Goal: Transaction & Acquisition: Download file/media

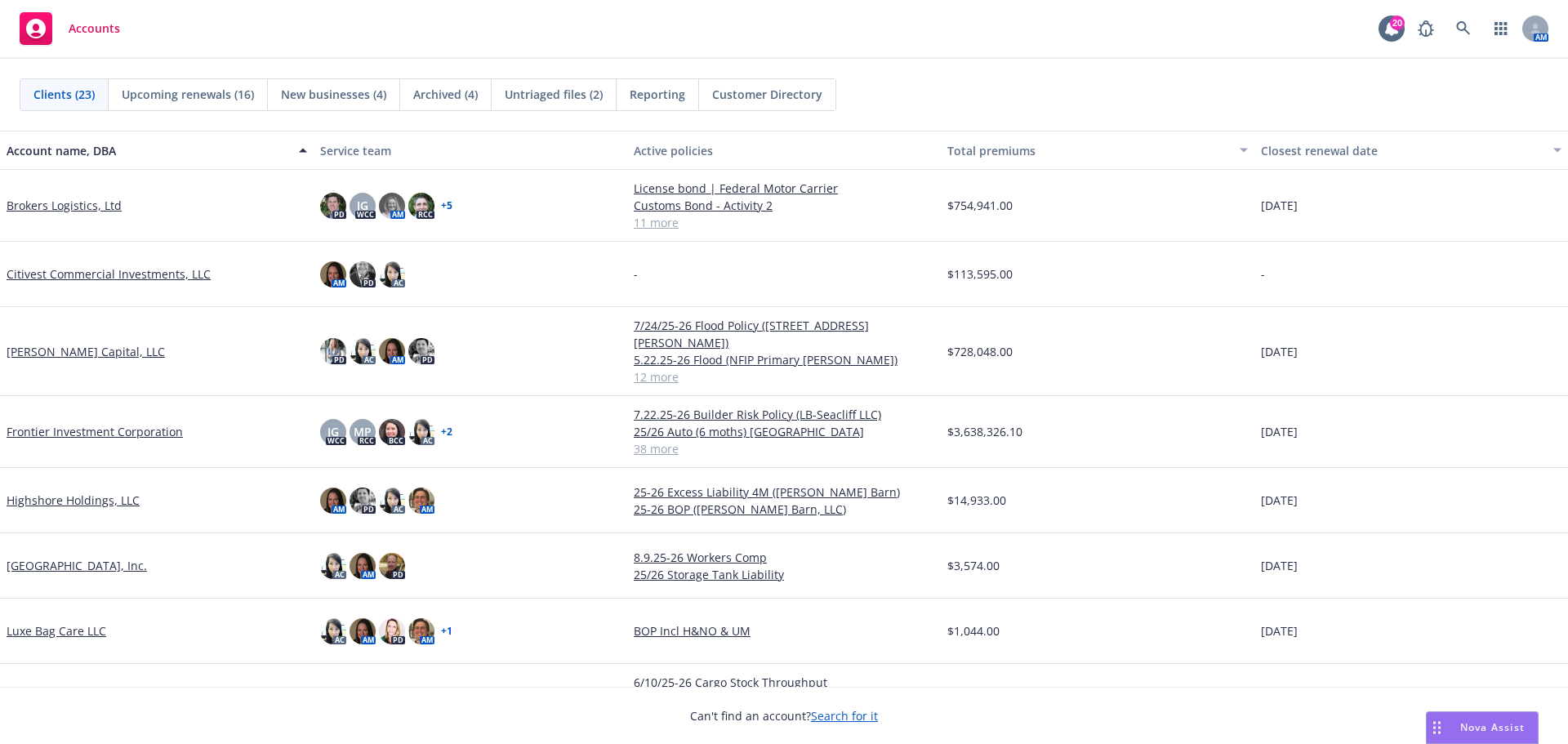
scroll to position [654, 0]
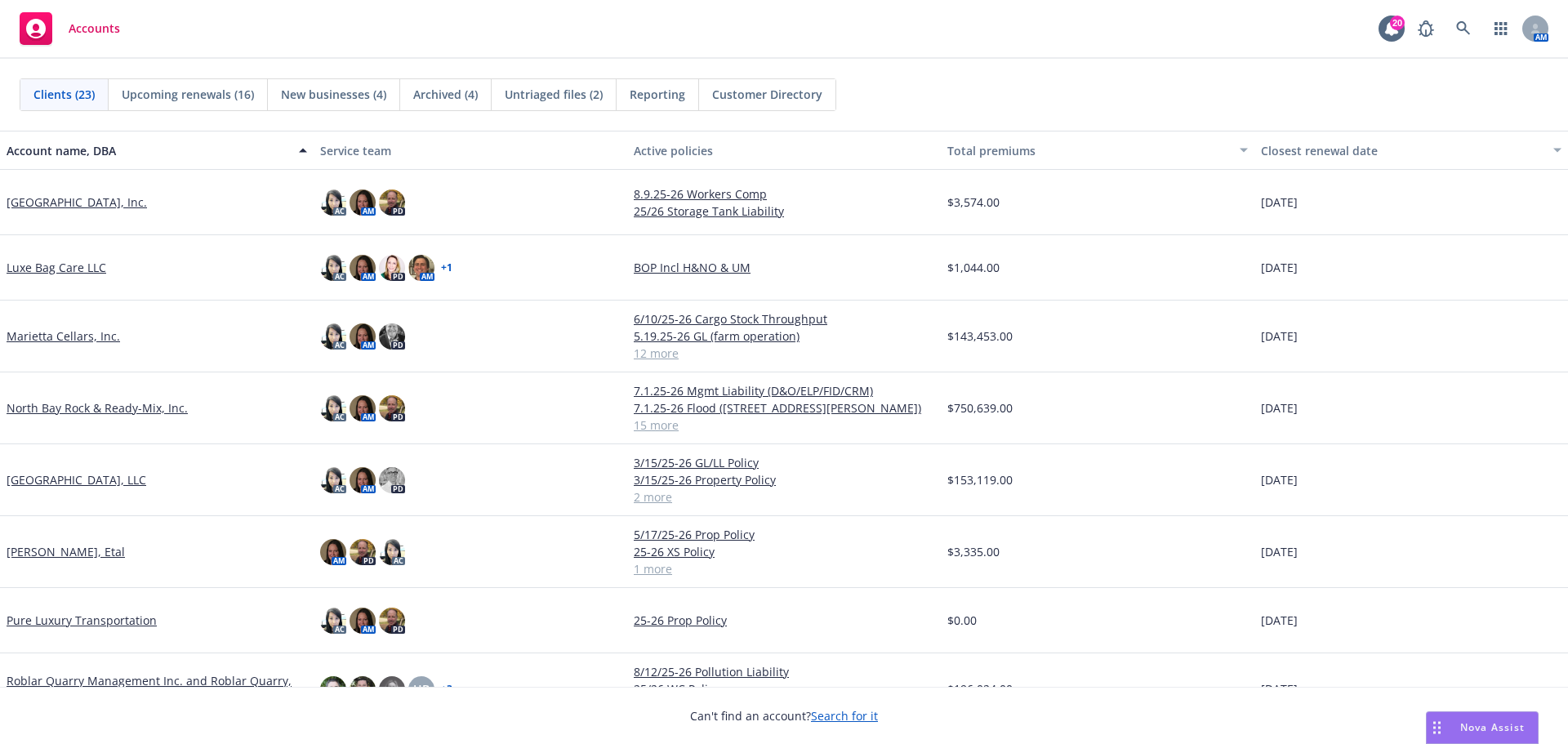
click at [79, 337] on link "Marietta Cellars, Inc." at bounding box center [63, 336] width 114 height 17
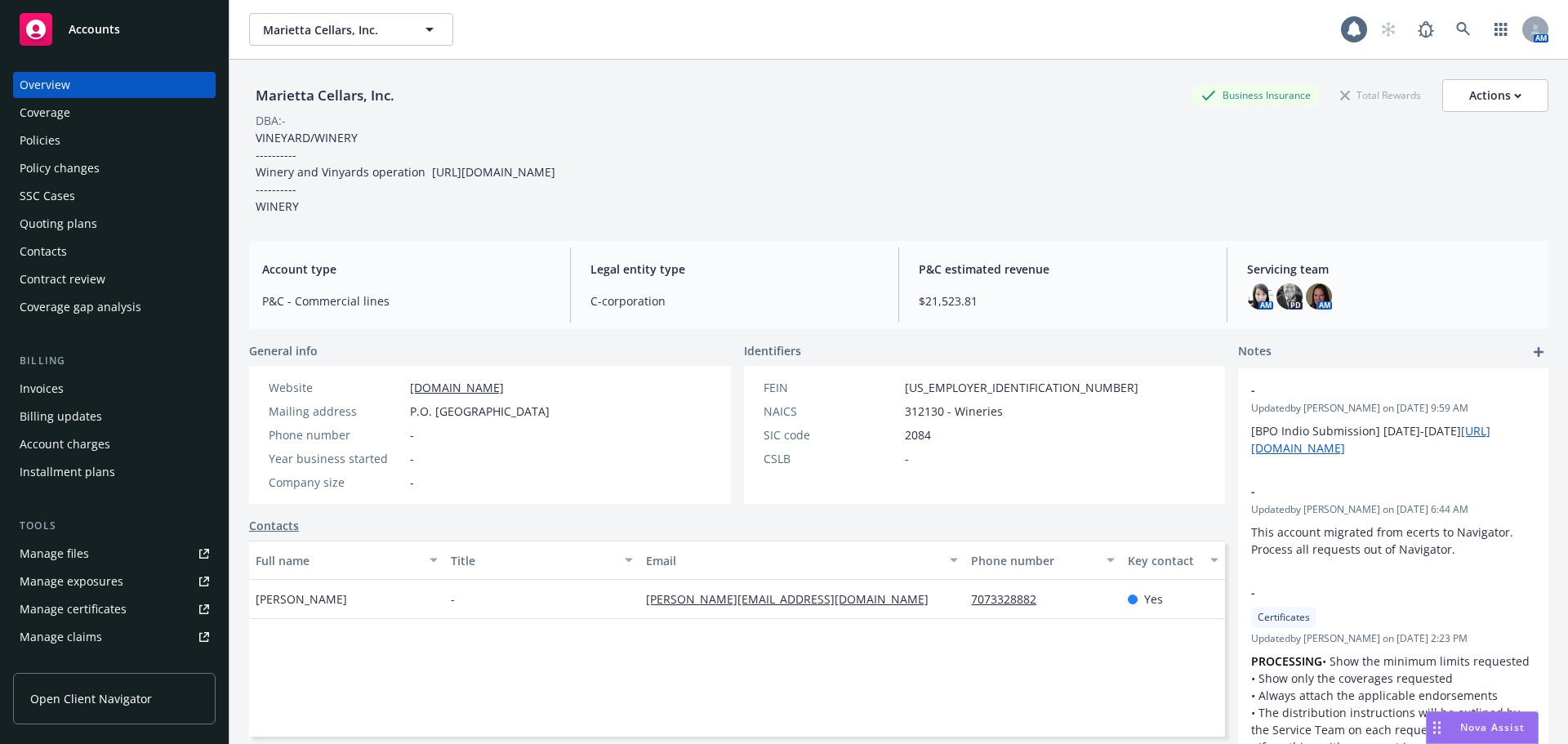
click at [65, 140] on div "Policies" at bounding box center [114, 141] width 189 height 26
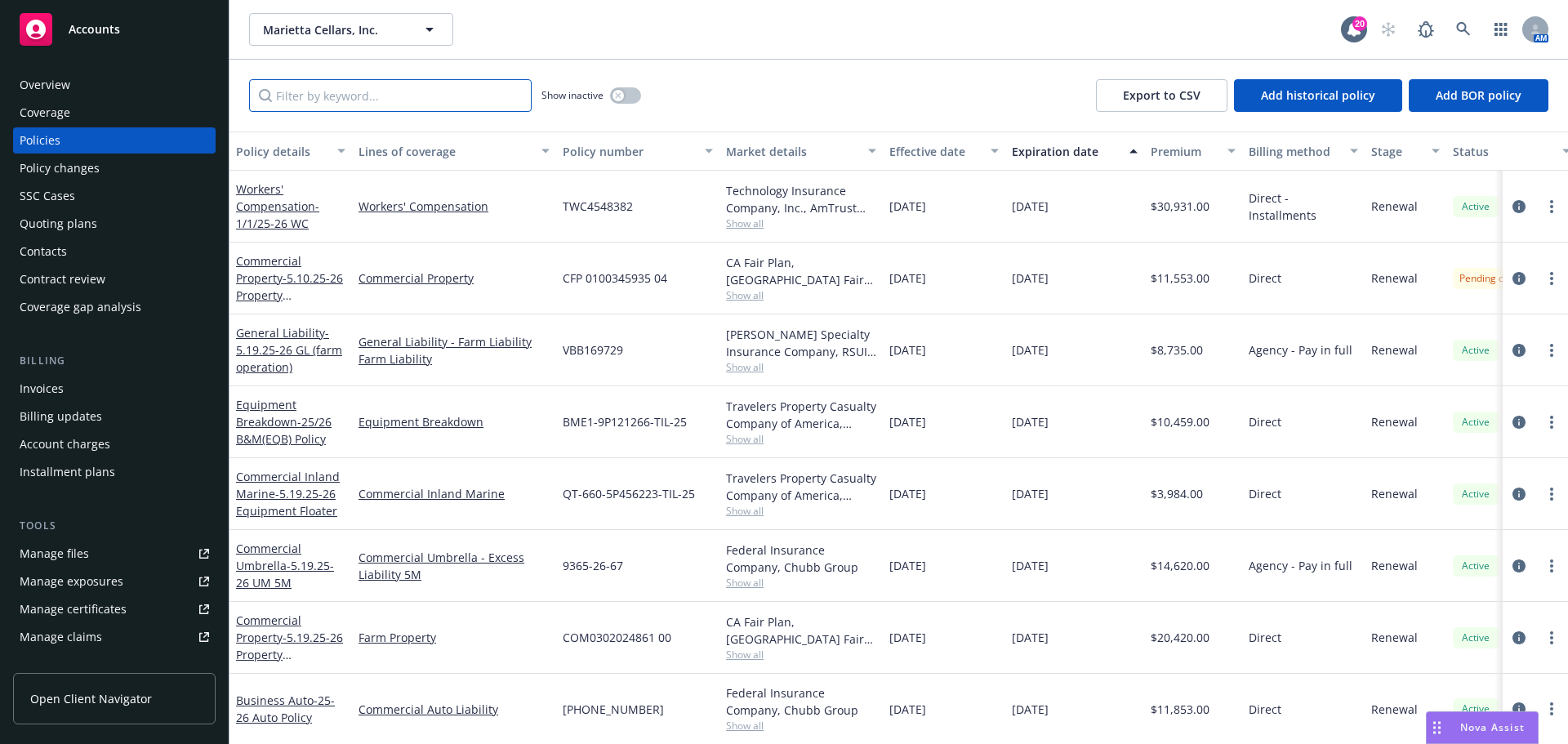
click at [361, 94] on input "Filter by keyword..." at bounding box center [390, 96] width 283 height 33
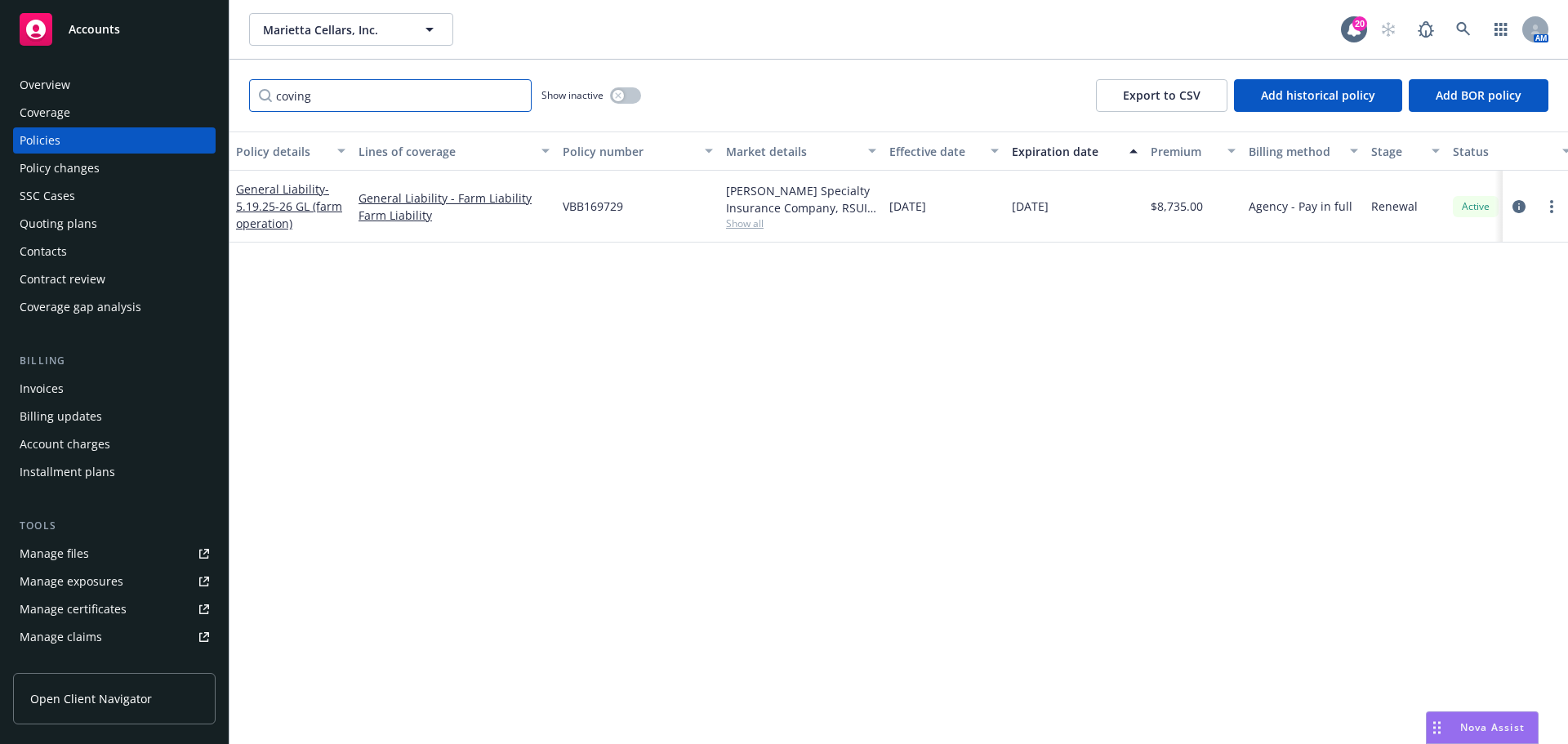
type input "coving"
click at [278, 215] on div "General Liability - 5.19.25-26 GL (farm operation)" at bounding box center [290, 207] width 109 height 51
click at [285, 209] on span "- 5.19.25-26 GL (farm operation)" at bounding box center [289, 206] width 106 height 50
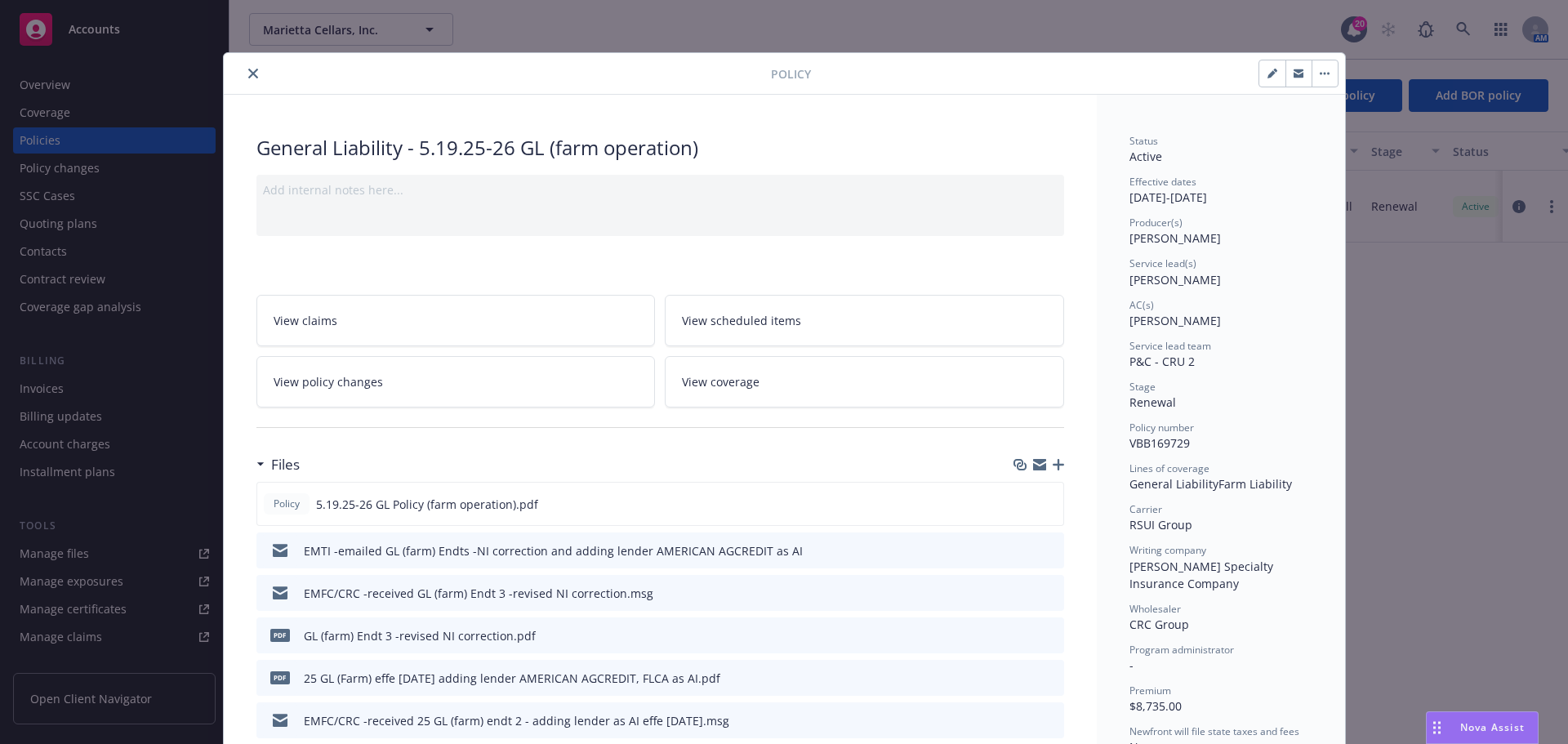
scroll to position [82, 0]
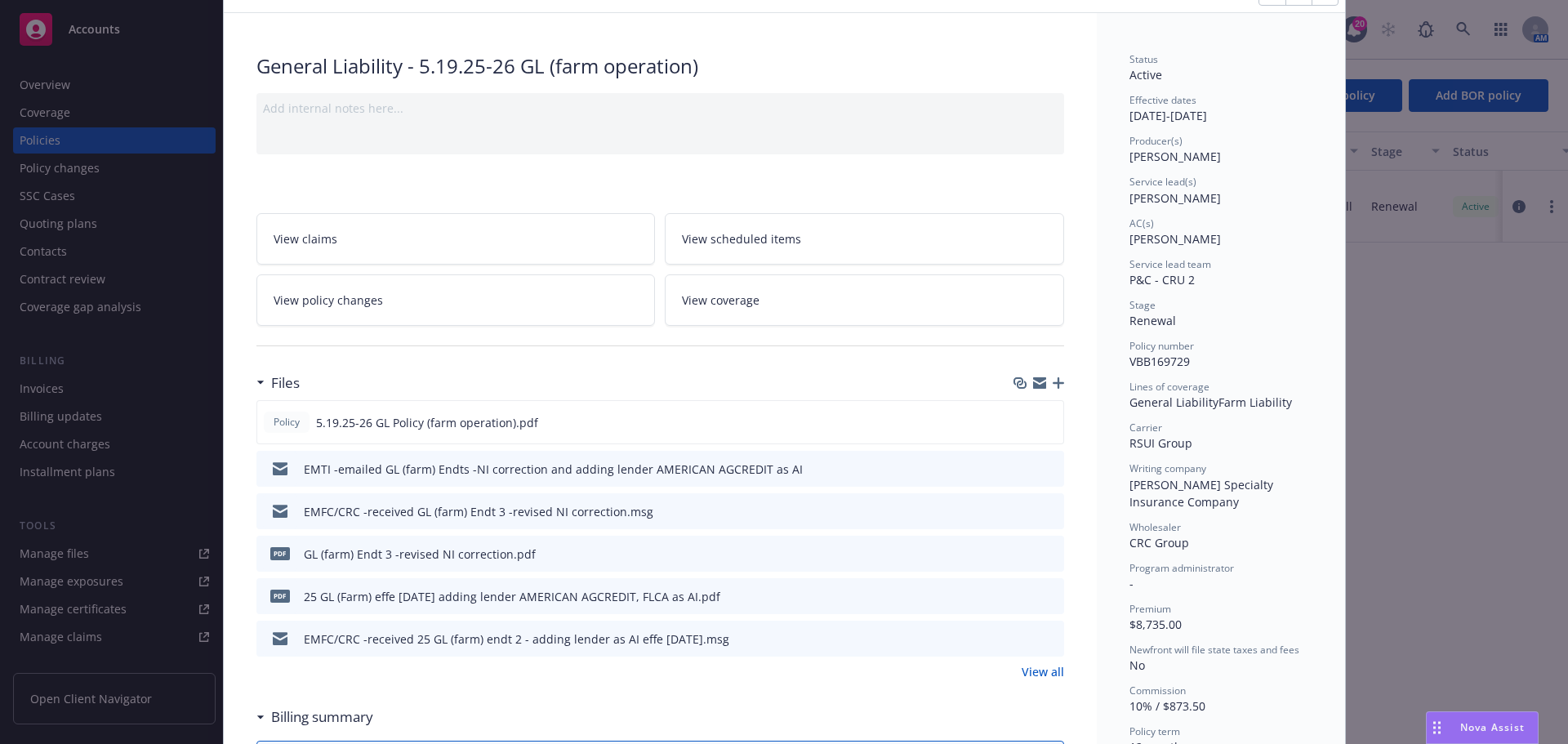
click at [1036, 680] on link "View all" at bounding box center [1043, 671] width 42 height 17
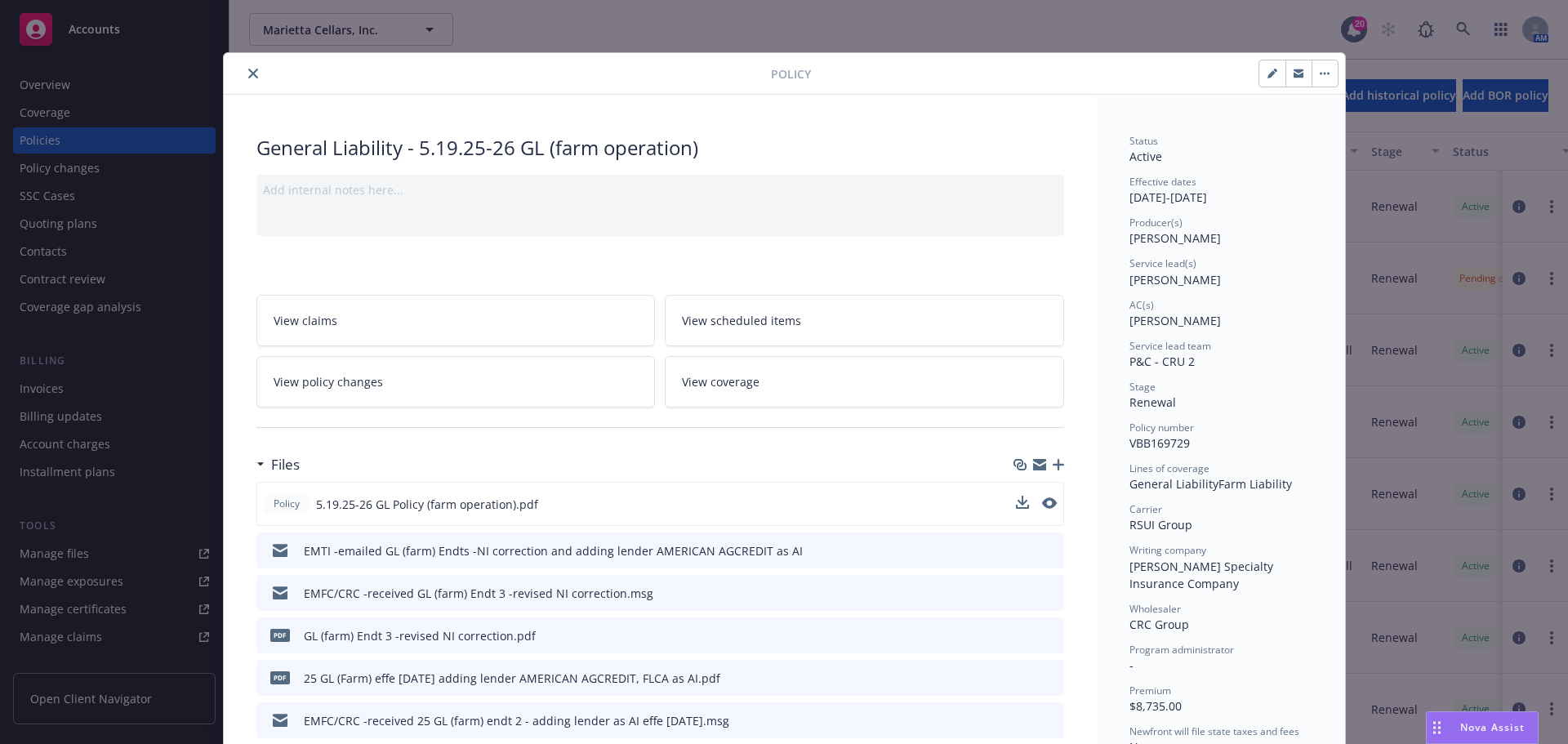
click at [1009, 499] on div "Policy 5.19.25-26 GL Policy (farm operation).pdf" at bounding box center [660, 504] width 808 height 44
click at [1015, 502] on icon "download file" at bounding box center [1021, 502] width 11 height 10
drag, startPoint x: 248, startPoint y: 78, endPoint x: 429, endPoint y: 93, distance: 181.6
click at [248, 78] on button "close" at bounding box center [252, 73] width 19 height 19
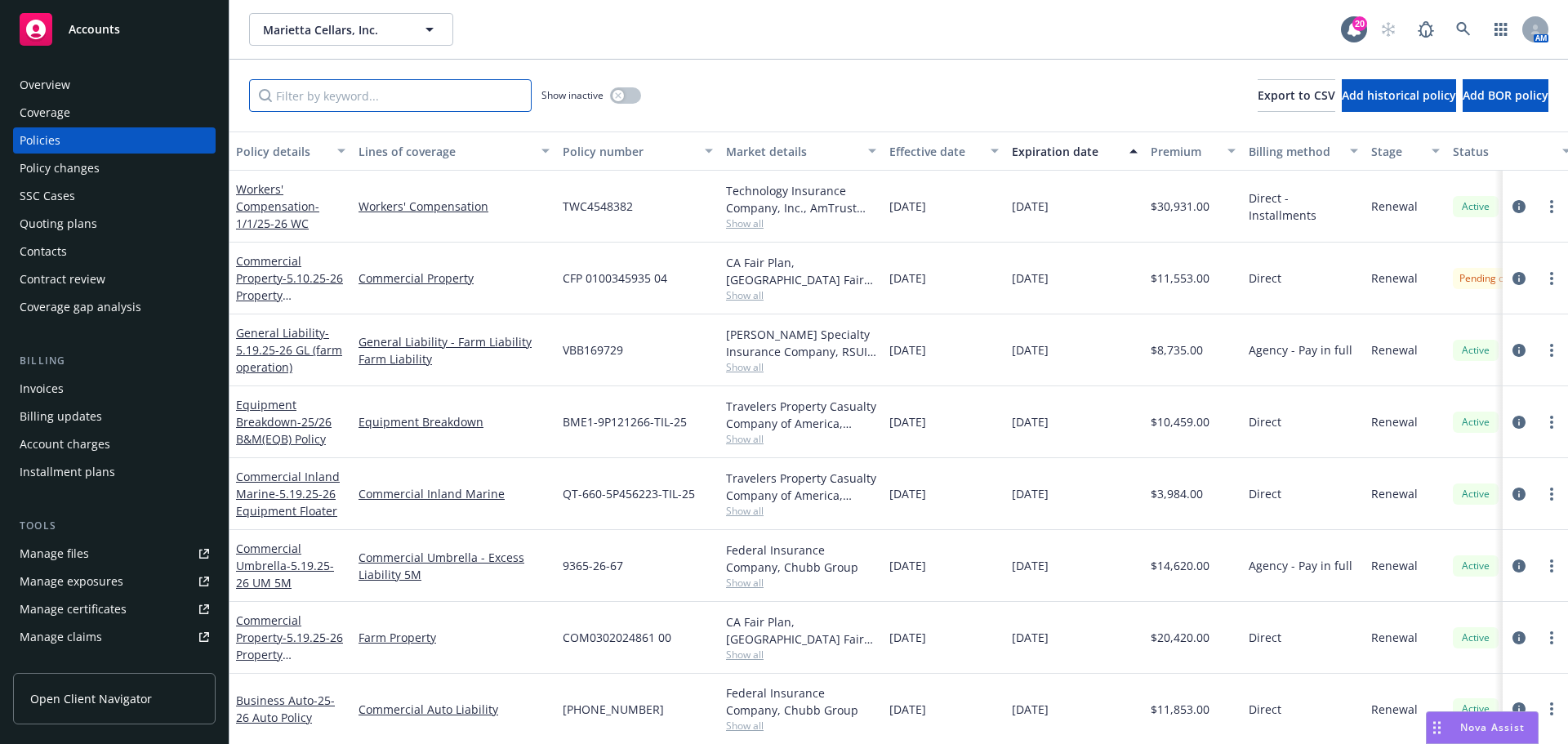
click at [392, 98] on input "Filter by keyword..." at bounding box center [390, 96] width 283 height 33
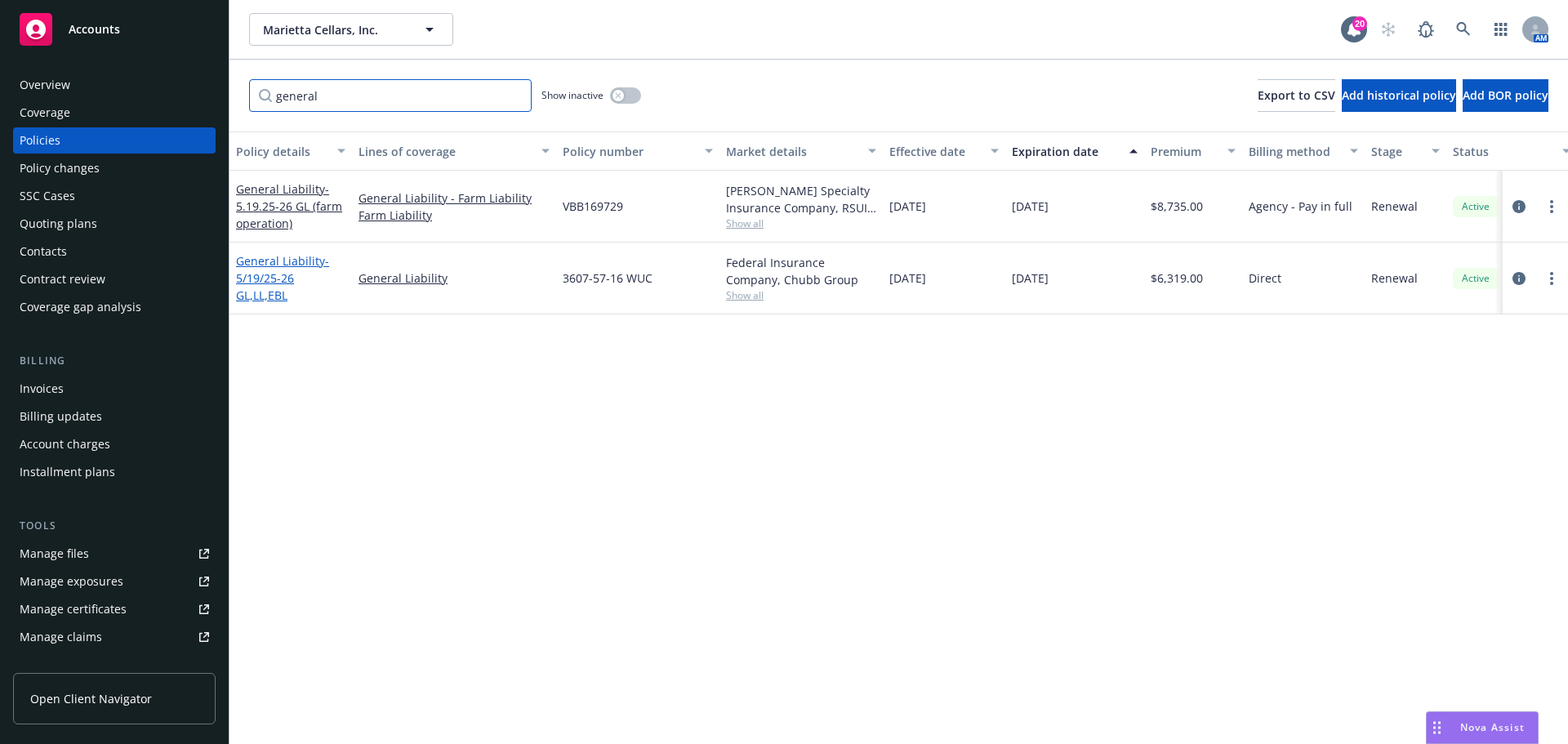
type input "general"
click at [277, 273] on span "- 5/19/25-26 GL,LL,EBL" at bounding box center [282, 278] width 93 height 50
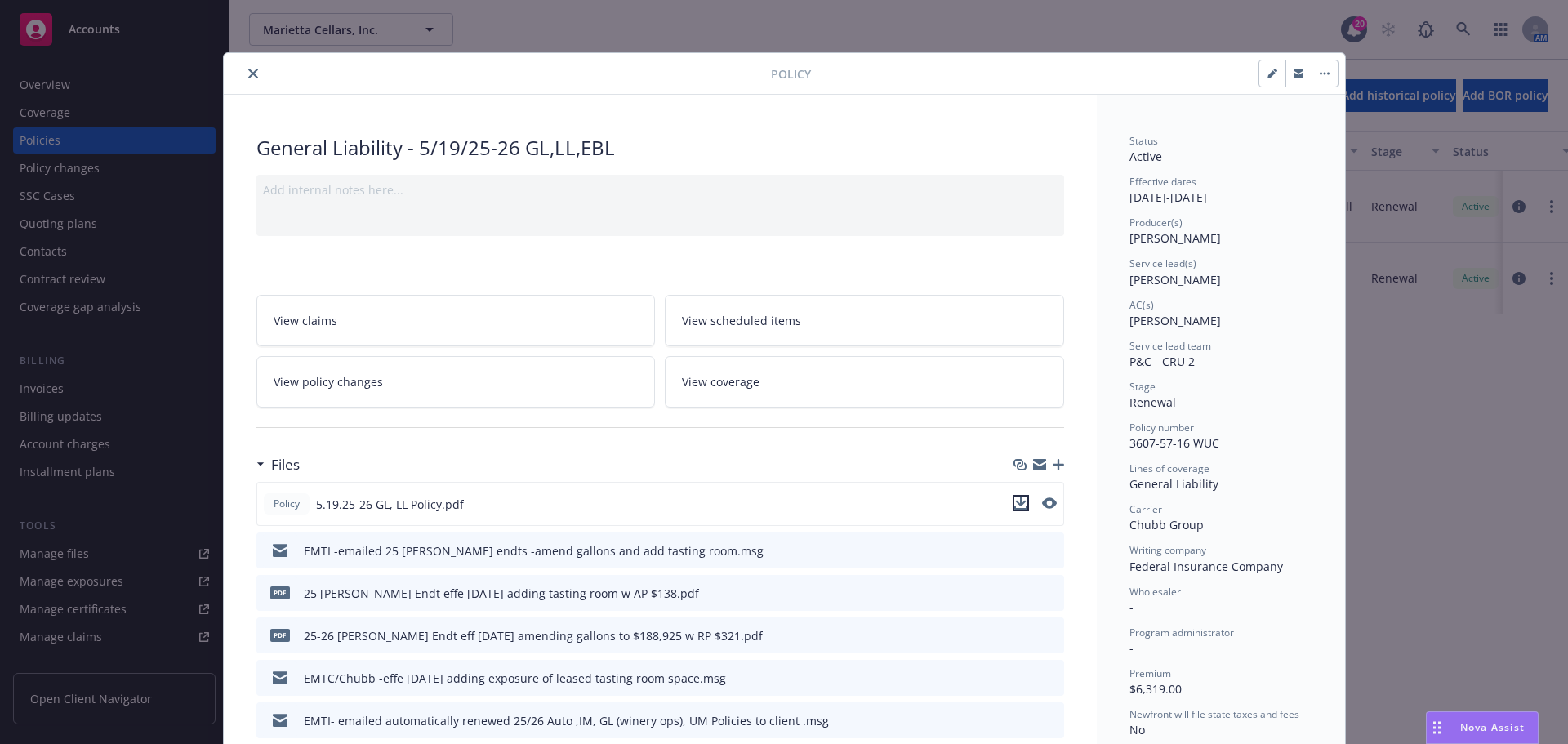
click at [1016, 500] on icon "download file" at bounding box center [1021, 503] width 13 height 13
click at [245, 80] on button "close" at bounding box center [252, 73] width 19 height 19
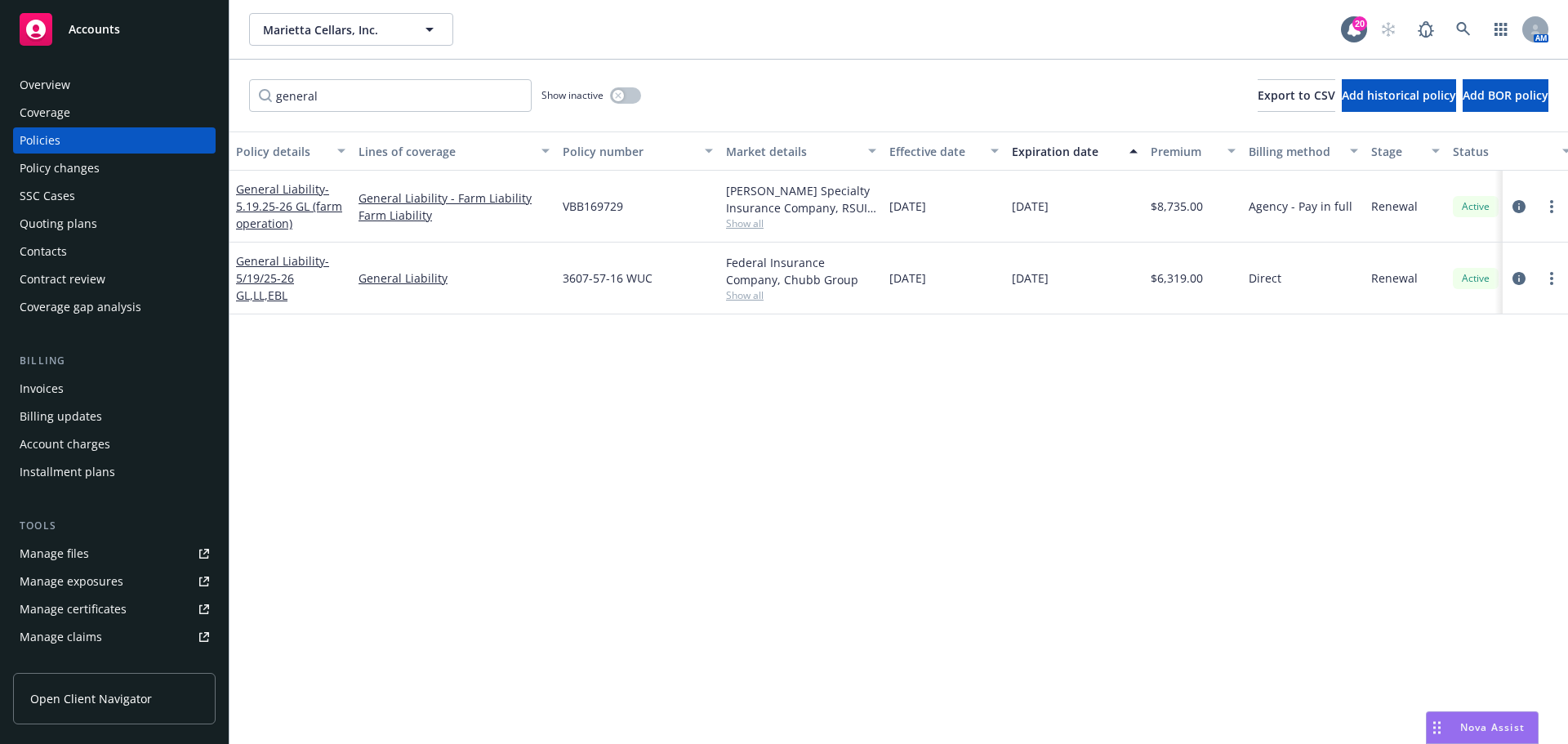
click at [95, 544] on link "Manage files" at bounding box center [114, 554] width 203 height 26
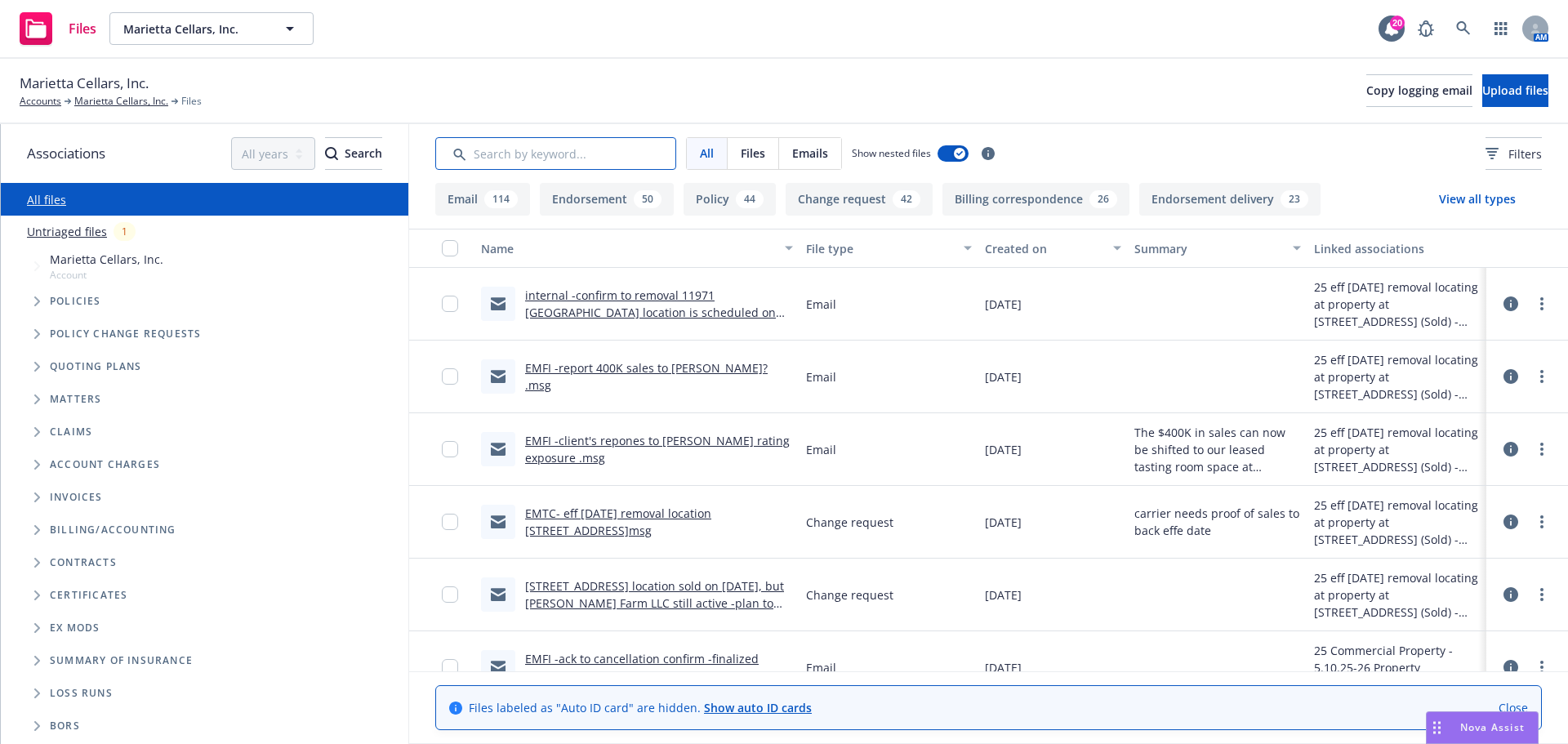
click at [559, 150] on input "Search by keyword..." at bounding box center [555, 153] width 241 height 33
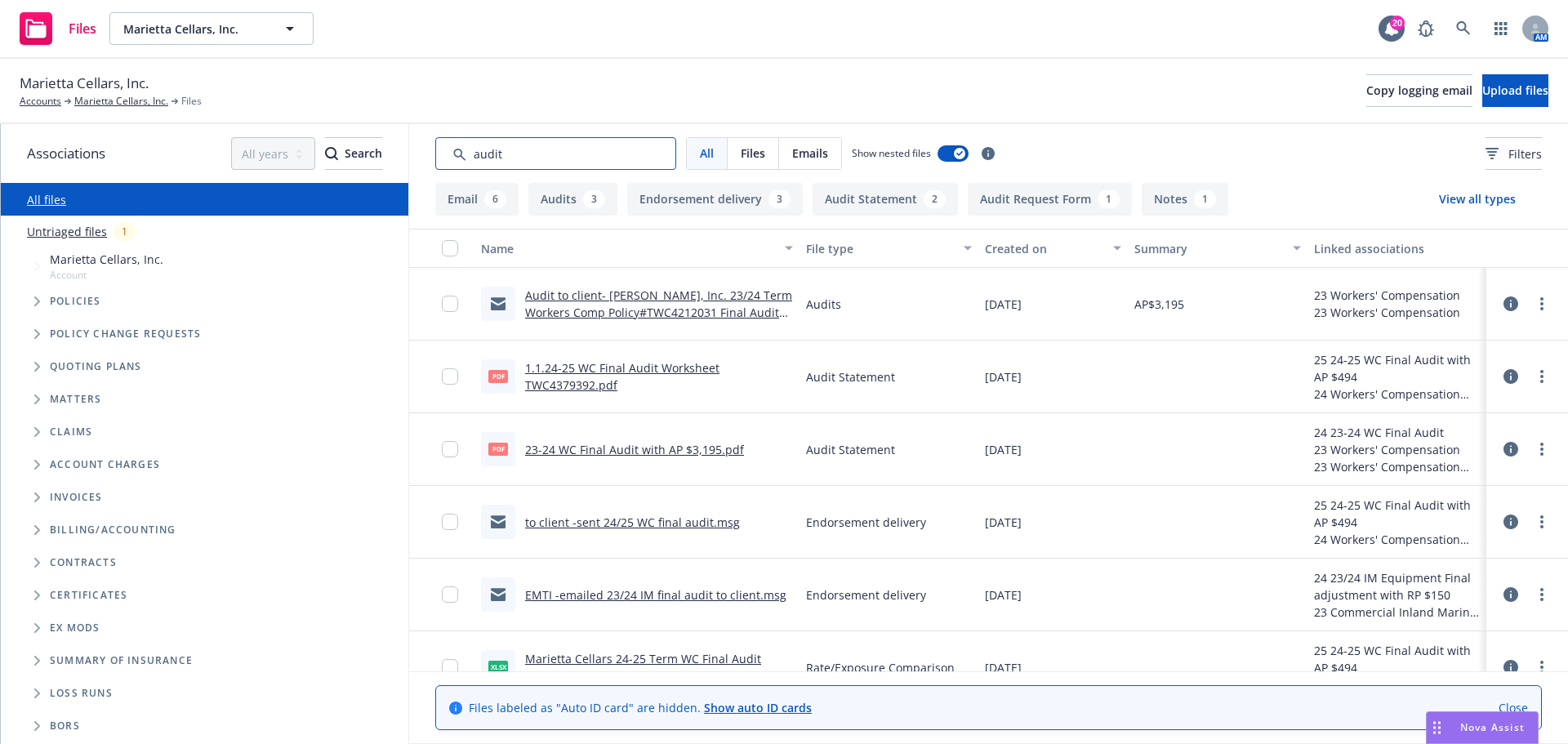
type input "audit"
click at [1494, 723] on span "Nova Assist" at bounding box center [1493, 727] width 64 height 14
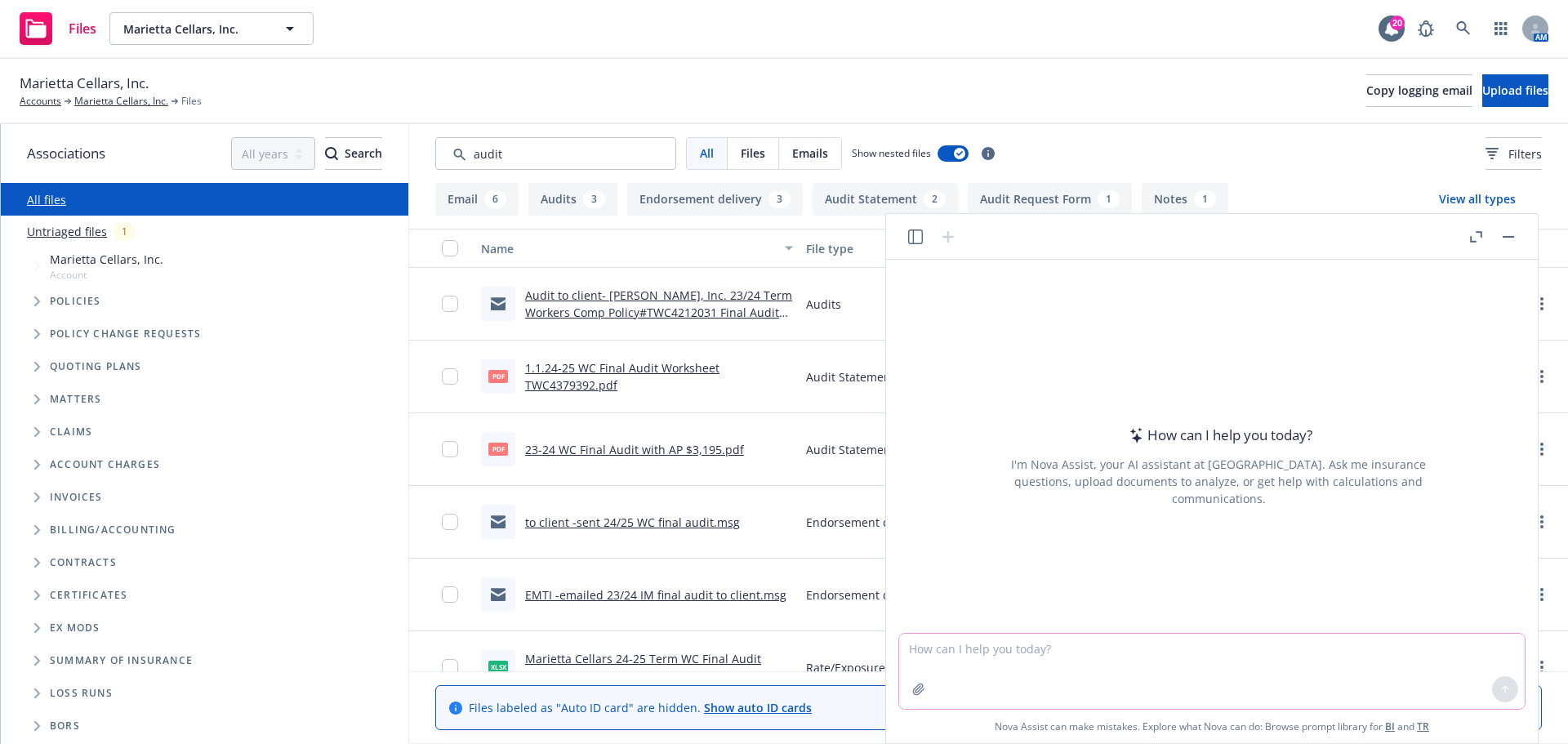
click at [1092, 669] on textarea at bounding box center [1211, 671] width 625 height 75
type textarea "d"
type textarea "Owned Trailers included on an inland marine po"
click at [978, 647] on textarea "Owned Trailers included on an inland marine po" at bounding box center [1211, 671] width 625 height 75
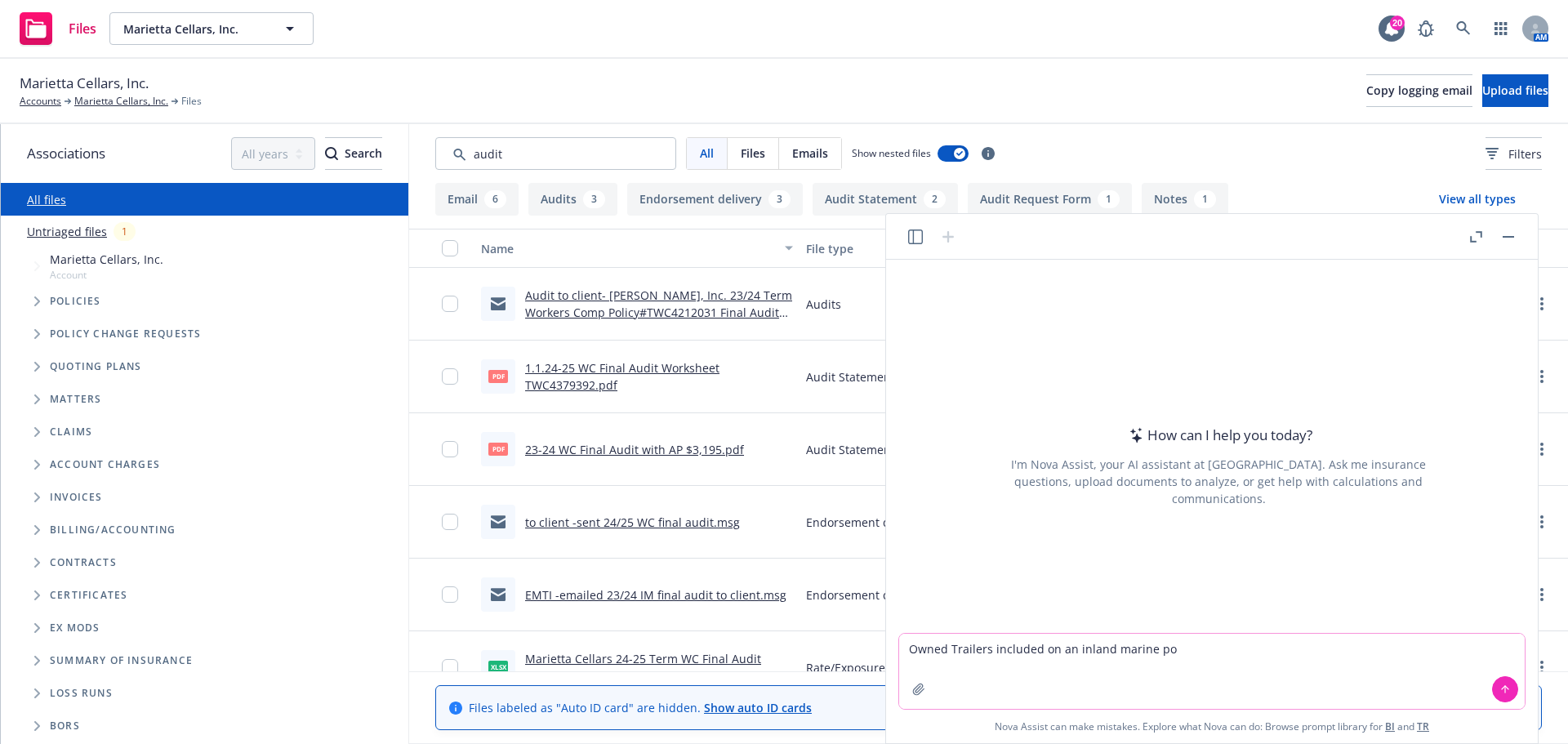
click at [978, 647] on textarea "Owned Trailers included on an inland marine po" at bounding box center [1211, 671] width 625 height 75
